Goal: Information Seeking & Learning: Check status

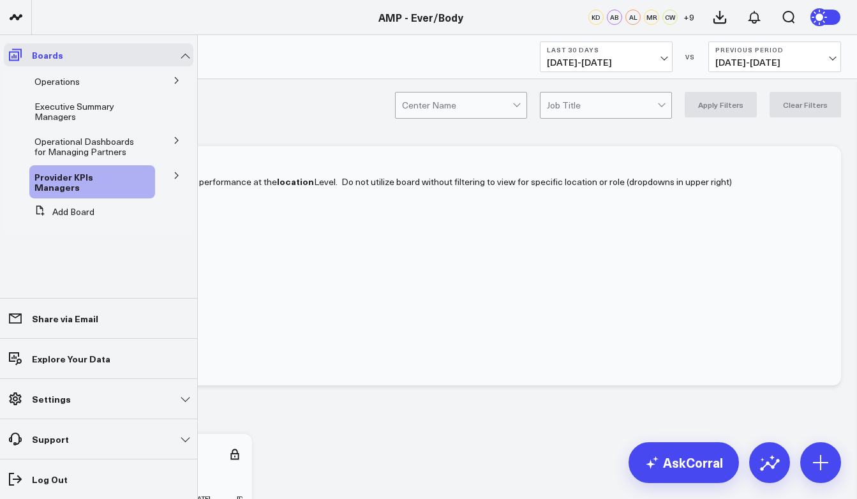
click at [20, 57] on icon at bounding box center [15, 54] width 15 height 15
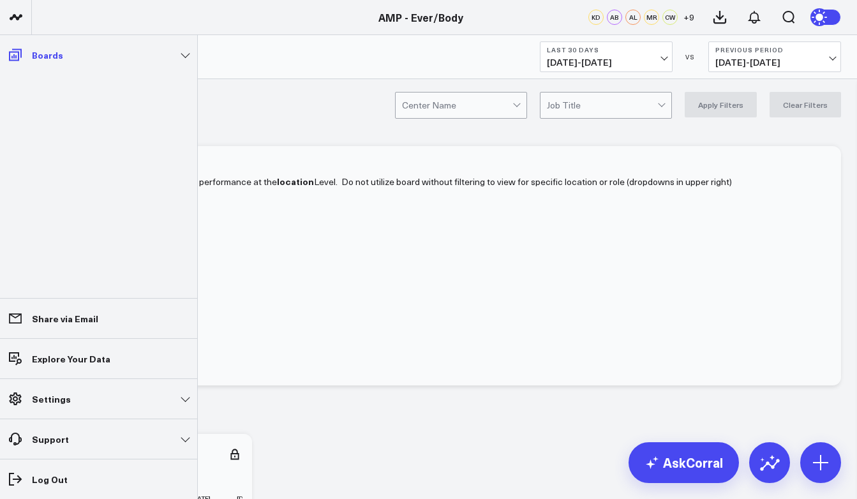
click at [175, 57] on link "Boards" at bounding box center [99, 54] width 190 height 23
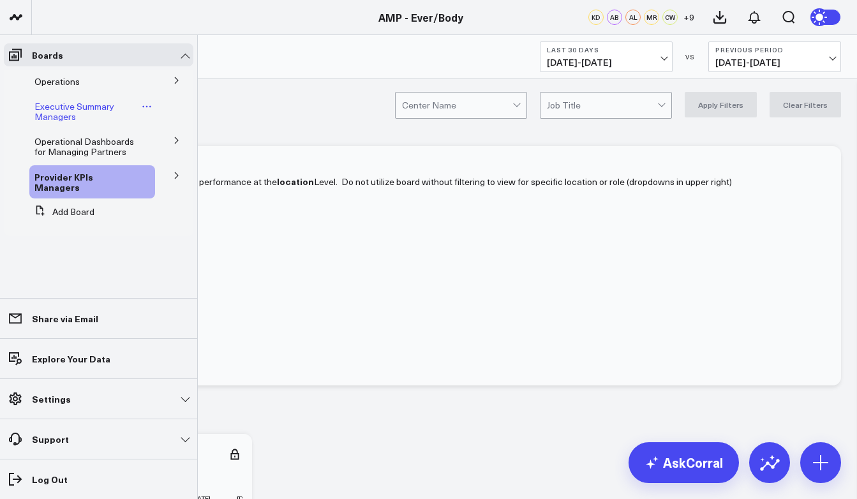
click at [149, 112] on div "Executive Summary Managers" at bounding box center [92, 111] width 126 height 33
click at [87, 111] on span "Executive Summary Managers" at bounding box center [74, 111] width 80 height 22
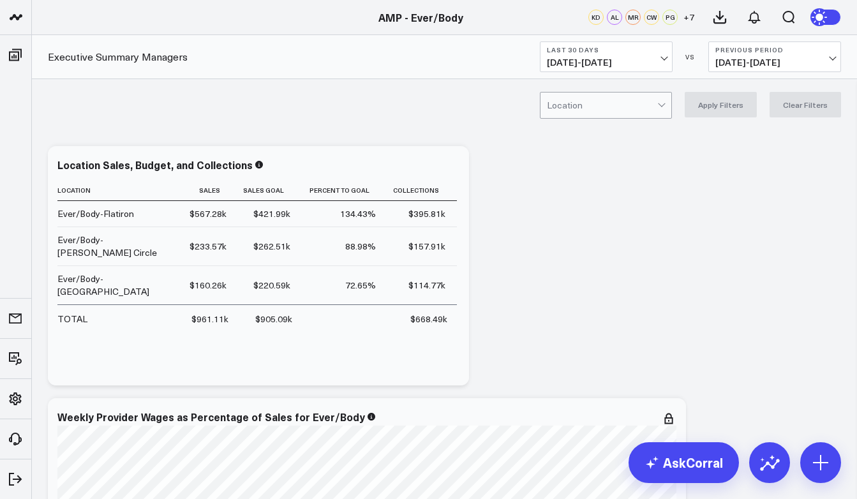
click at [660, 59] on span "[DATE] - [DATE]" at bounding box center [606, 62] width 119 height 10
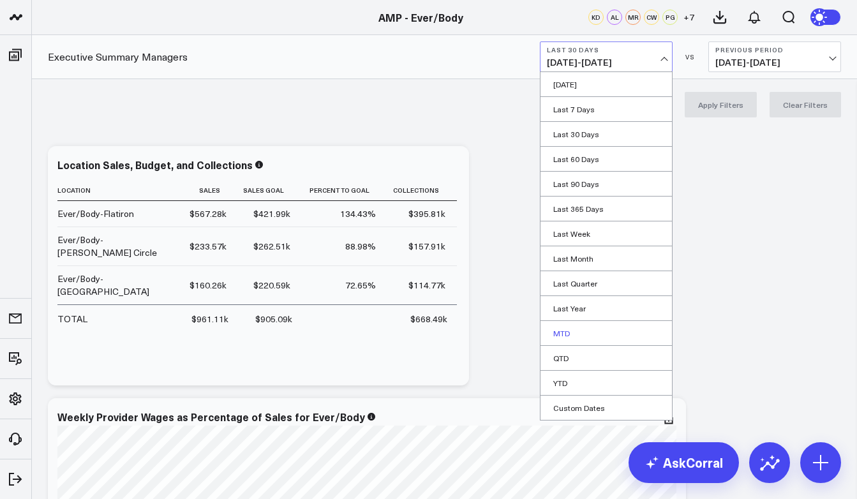
click at [587, 331] on link "MTD" at bounding box center [605, 333] width 131 height 24
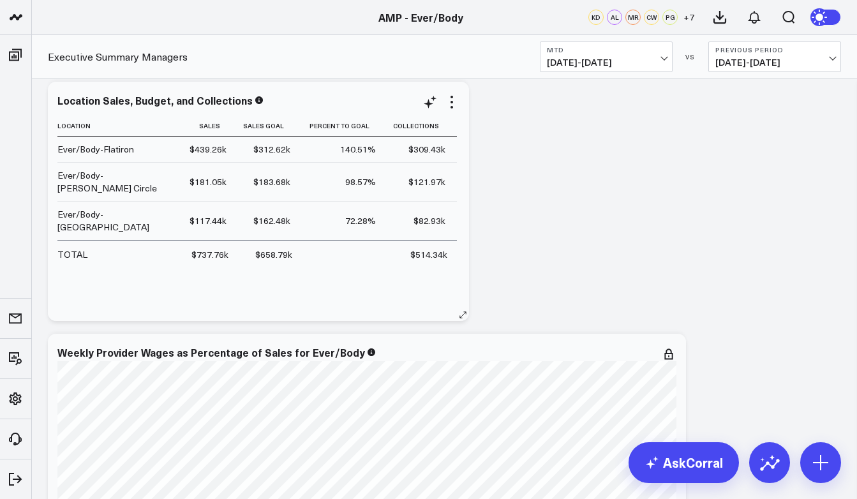
scroll to position [67, 0]
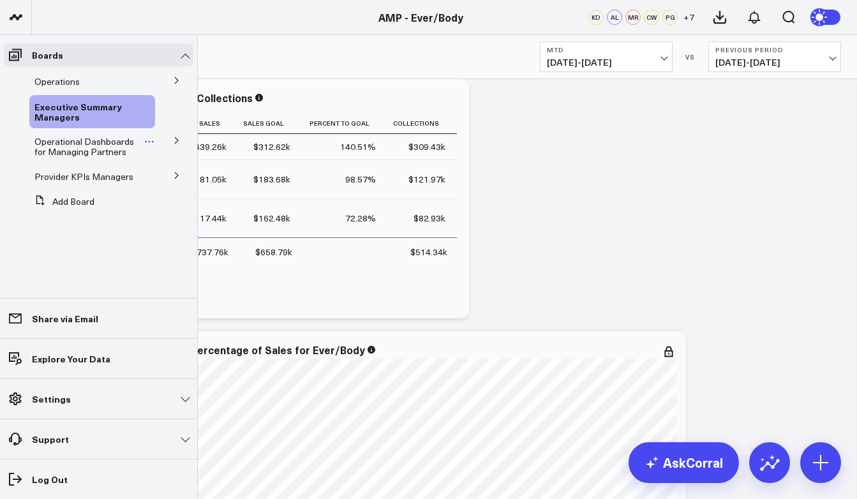
click at [116, 147] on span "Operational Dashboards for Managing Partners" at bounding box center [84, 146] width 100 height 22
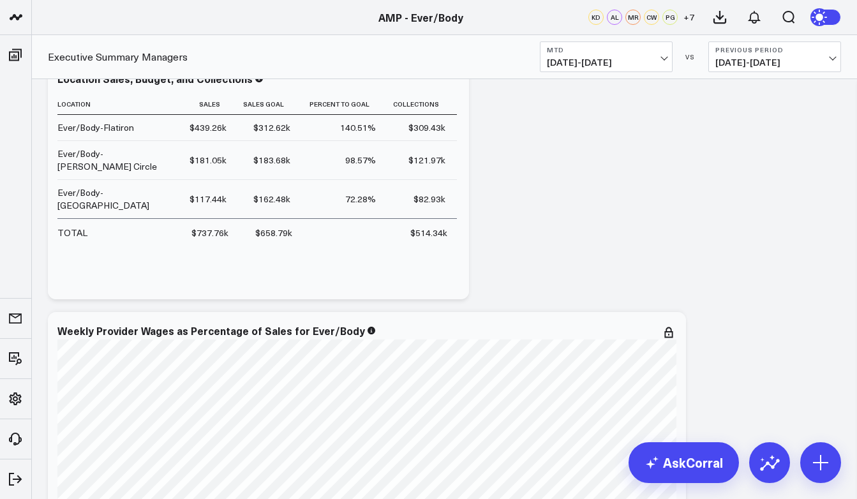
scroll to position [189, 0]
click at [614, 61] on span "[DATE] - [DATE]" at bounding box center [606, 62] width 119 height 10
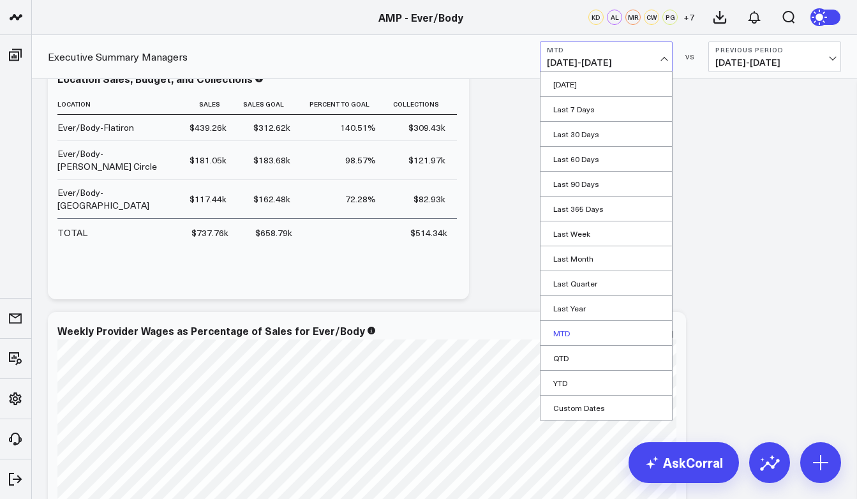
scroll to position [121, 0]
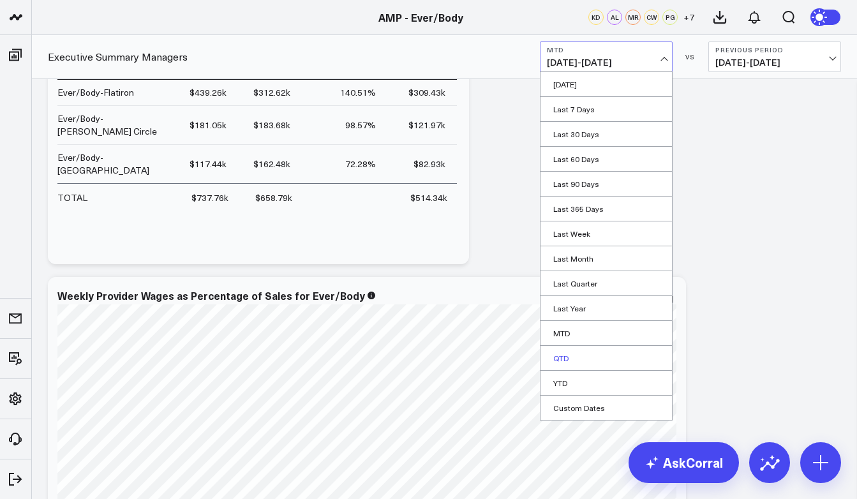
click at [575, 357] on link "QTD" at bounding box center [605, 358] width 131 height 24
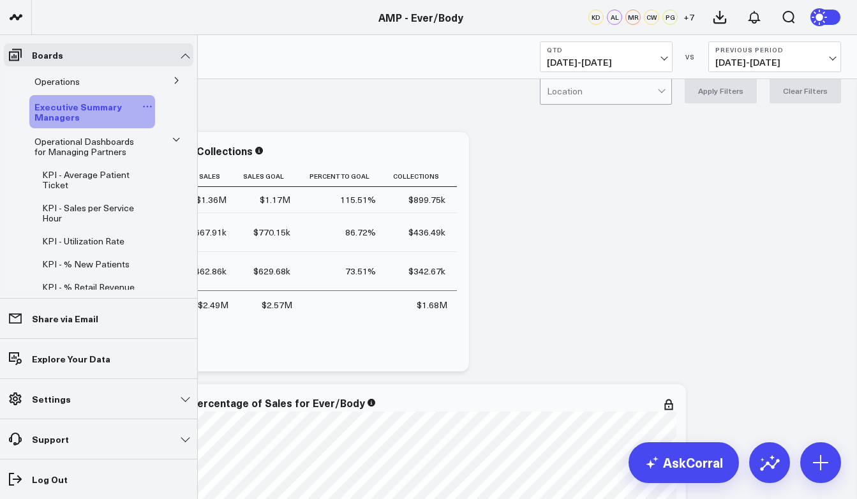
click at [93, 120] on link "Executive Summary Managers" at bounding box center [86, 111] width 105 height 20
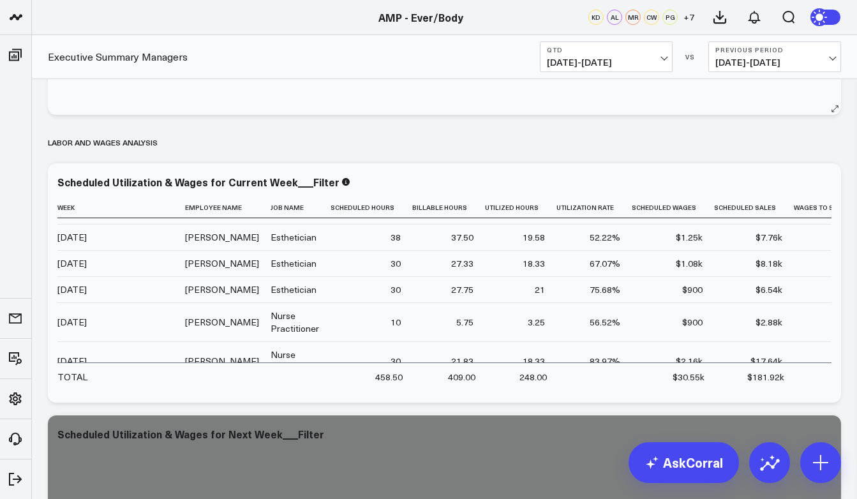
scroll to position [44, 0]
